Goal: Transaction & Acquisition: Purchase product/service

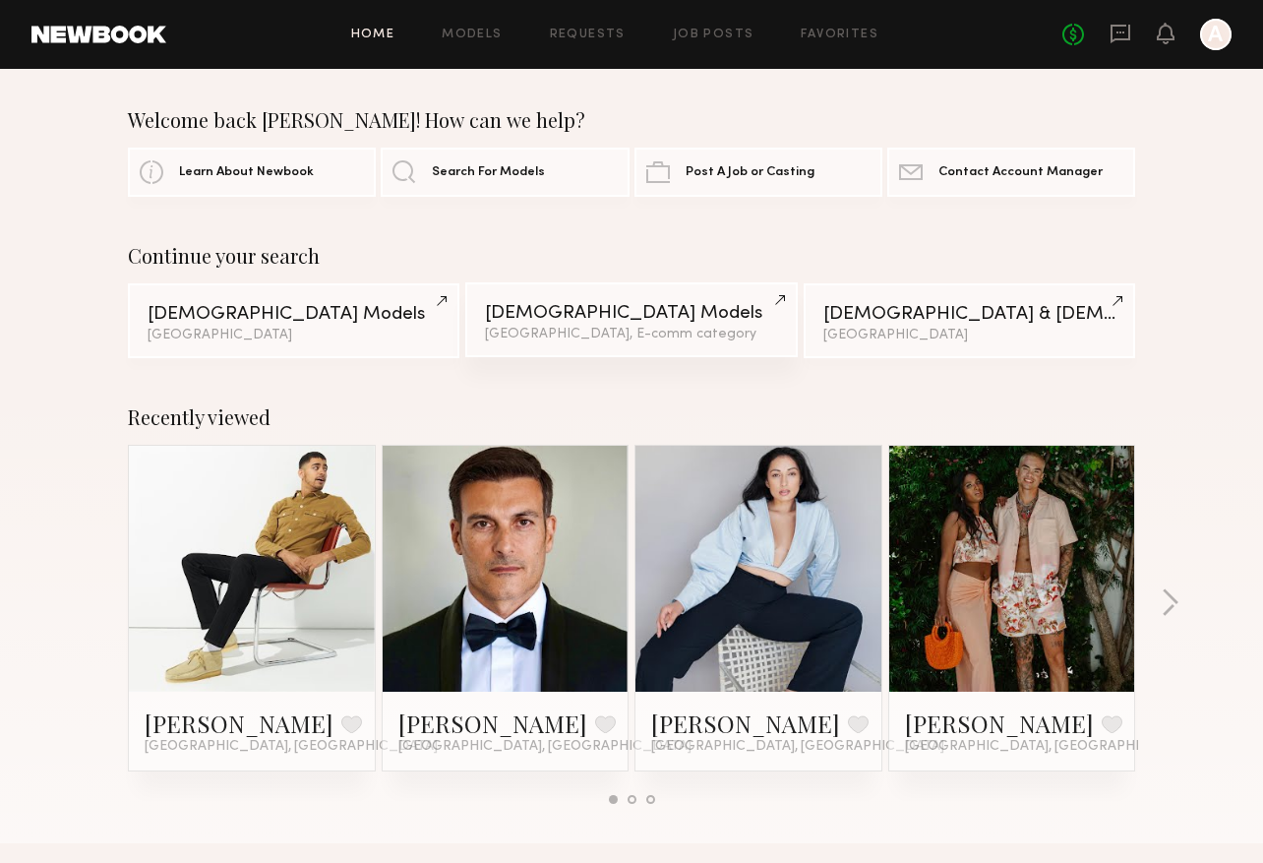
click at [582, 321] on div "[DEMOGRAPHIC_DATA] Models" at bounding box center [631, 313] width 292 height 19
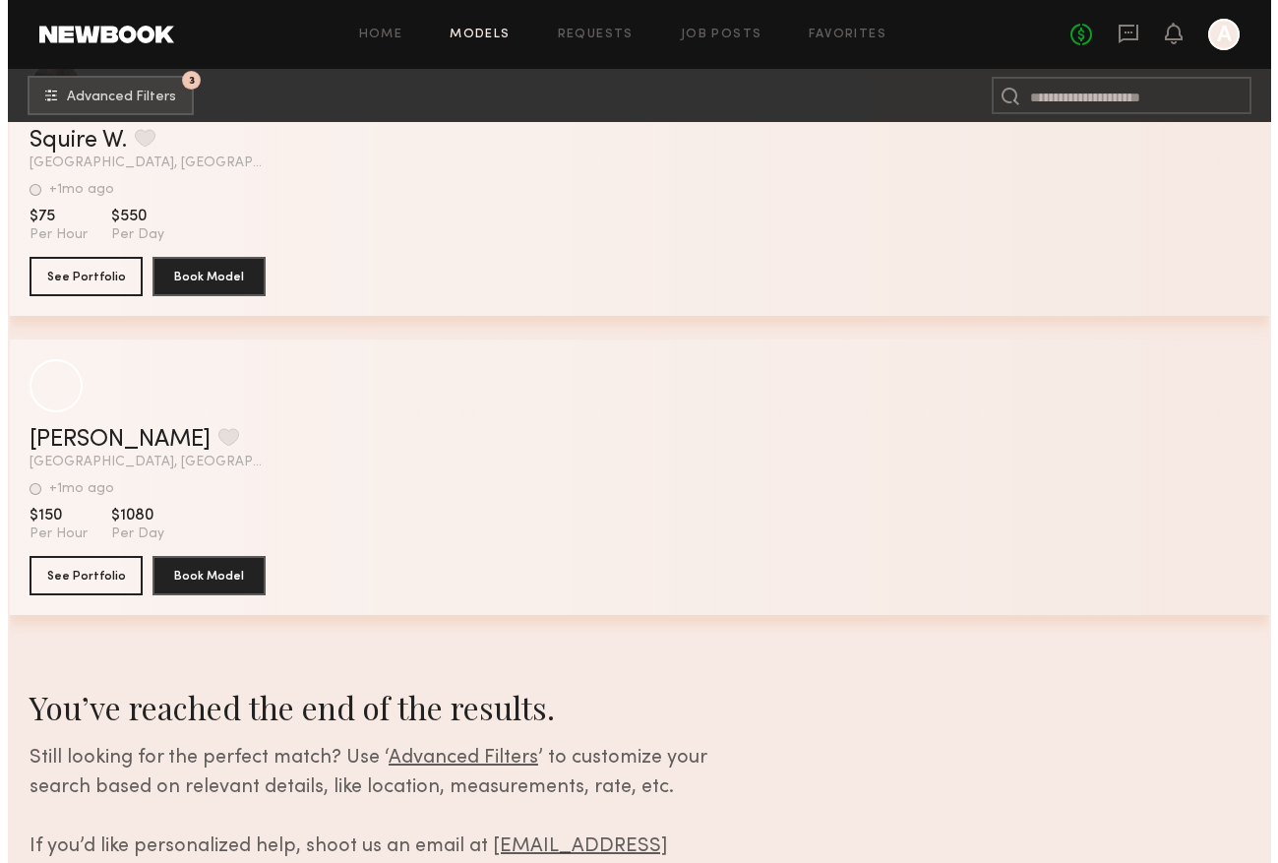
scroll to position [38725, 0]
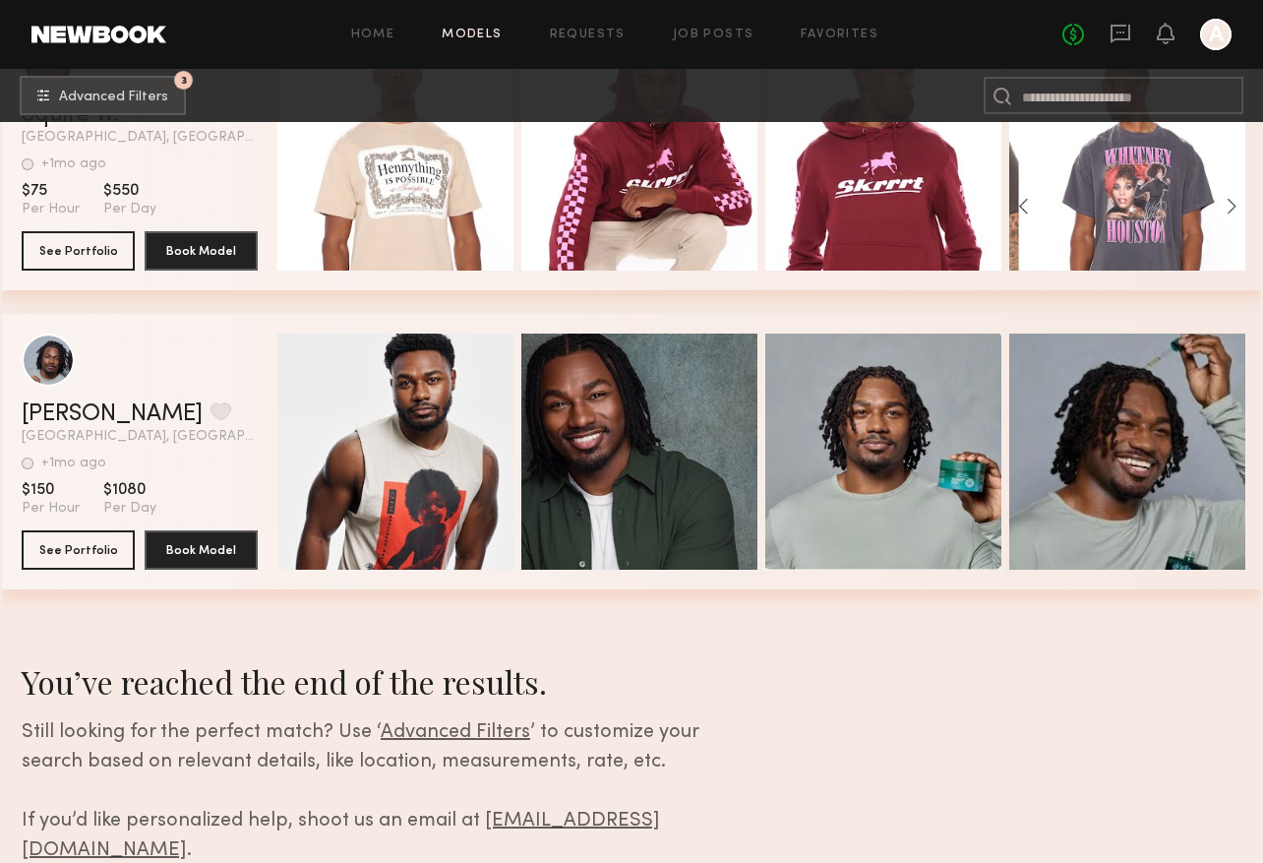
click at [472, 30] on link "Models" at bounding box center [472, 35] width 60 height 13
click at [132, 90] on span "Advanced Filters" at bounding box center [113, 97] width 109 height 14
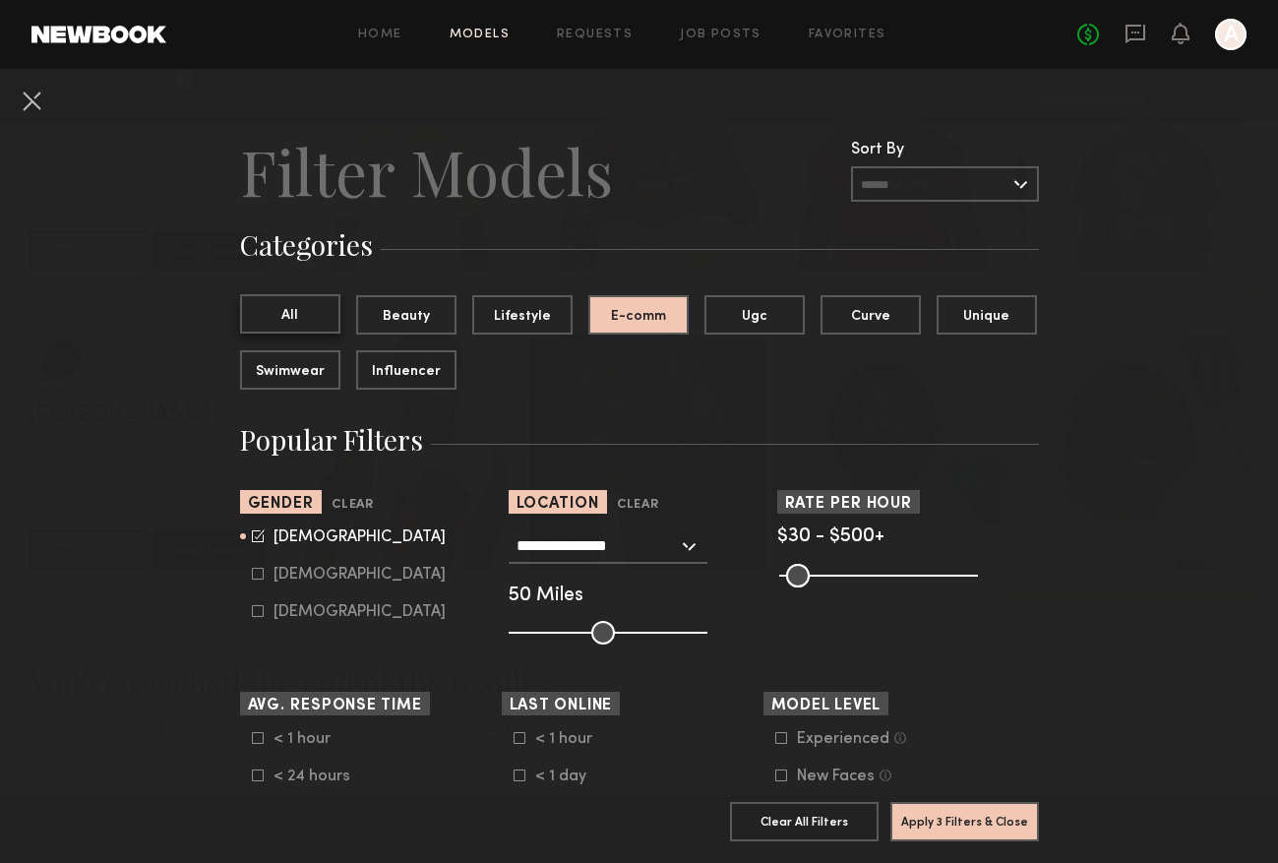
click at [309, 322] on button "All" at bounding box center [290, 313] width 100 height 39
drag, startPoint x: 604, startPoint y: 627, endPoint x: 631, endPoint y: 621, distance: 27.2
type input "**"
click at [631, 621] on input "range" at bounding box center [608, 633] width 199 height 24
click at [955, 803] on button "Apply 2 Filters & Close" at bounding box center [964, 820] width 149 height 39
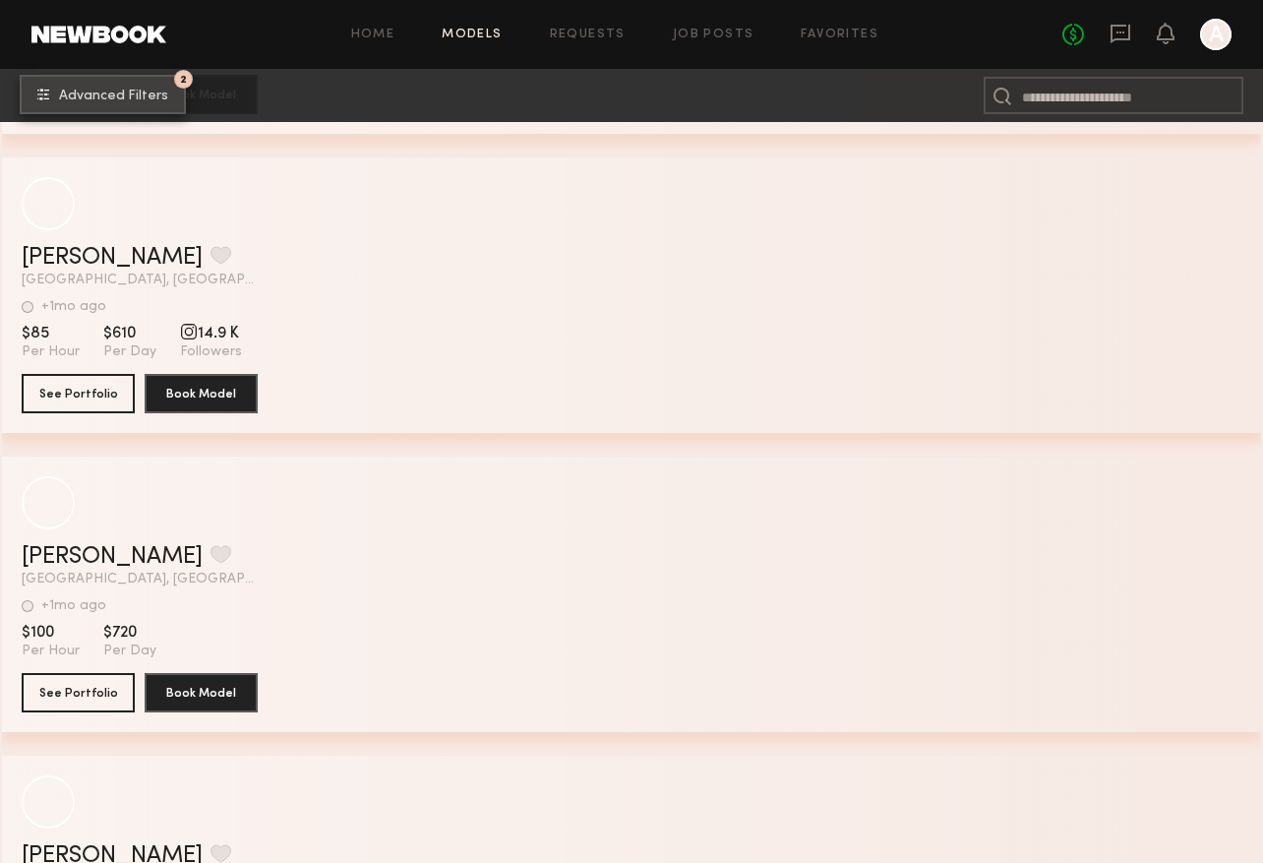
scroll to position [174364, 0]
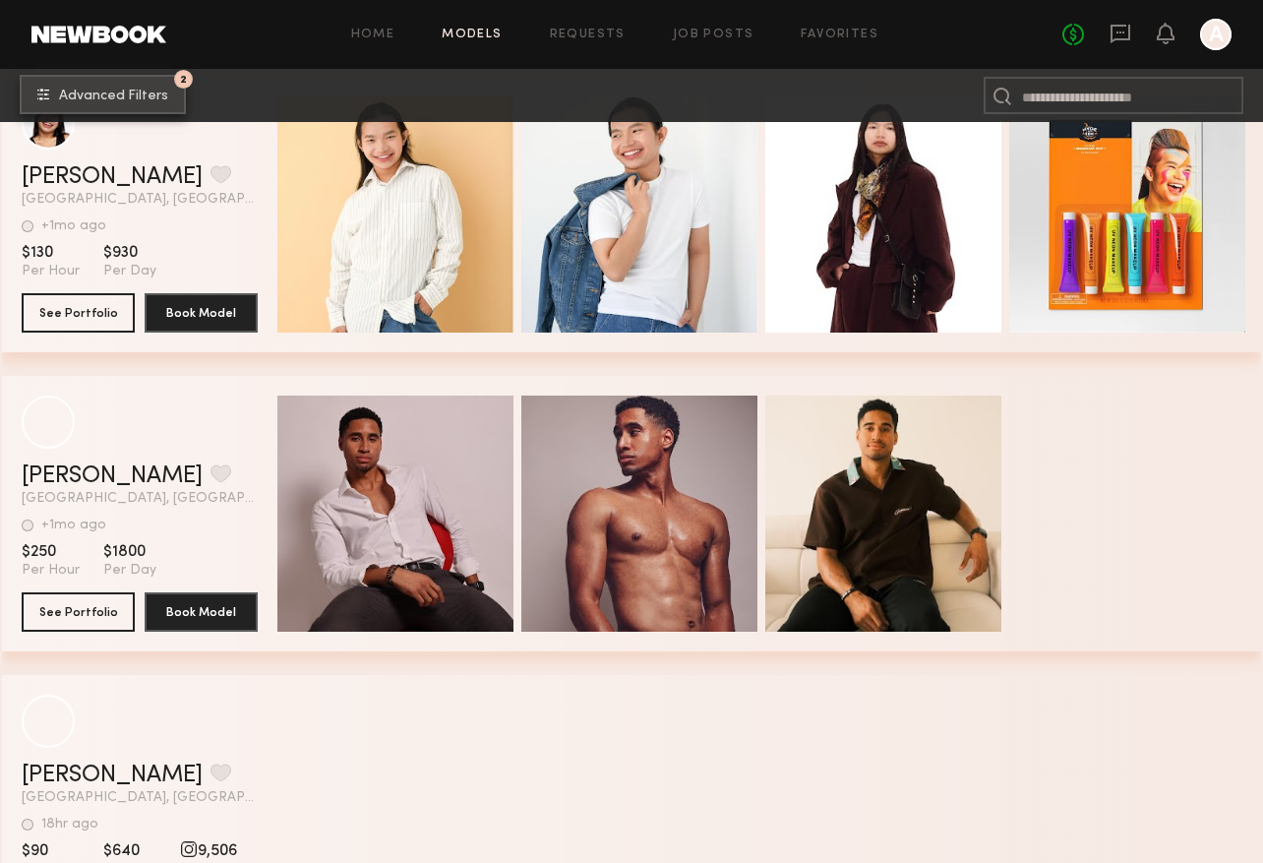
scroll to position [213935, 0]
